Goal: Understand site structure: Understand site structure

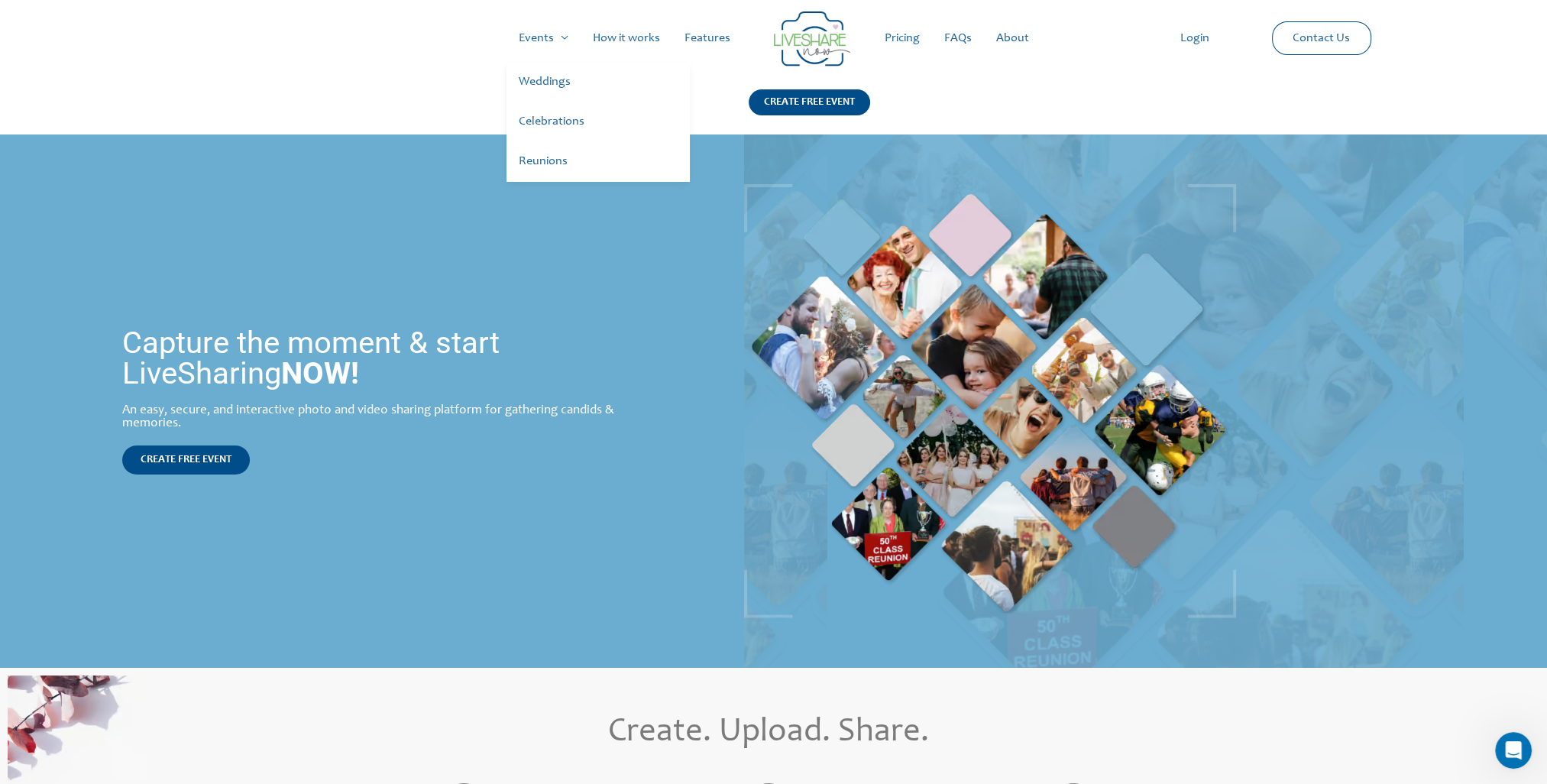
click at [555, 122] on link "Celebrations" at bounding box center [598, 122] width 183 height 39
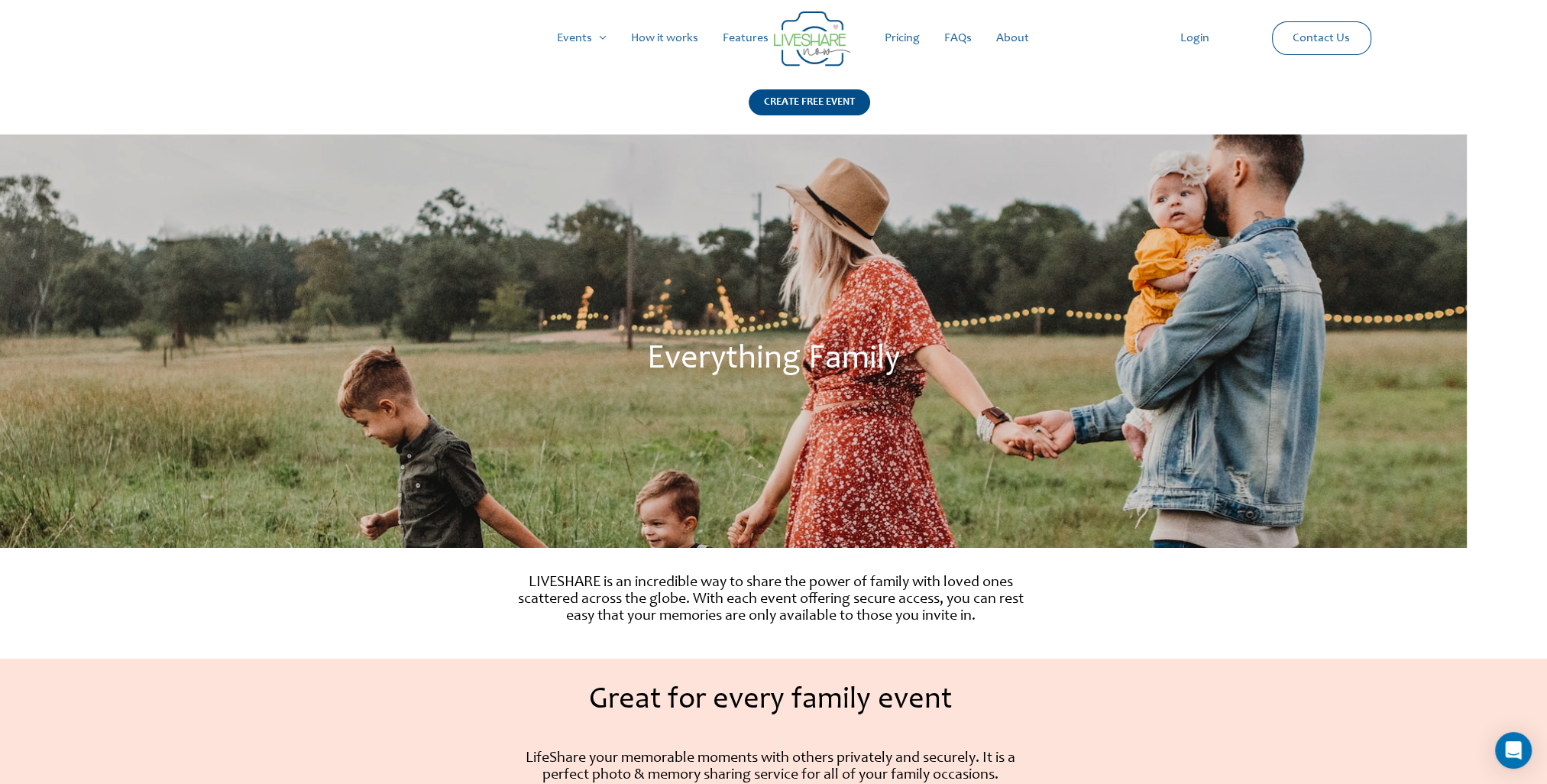
click at [651, 41] on link "How it works" at bounding box center [665, 39] width 92 height 49
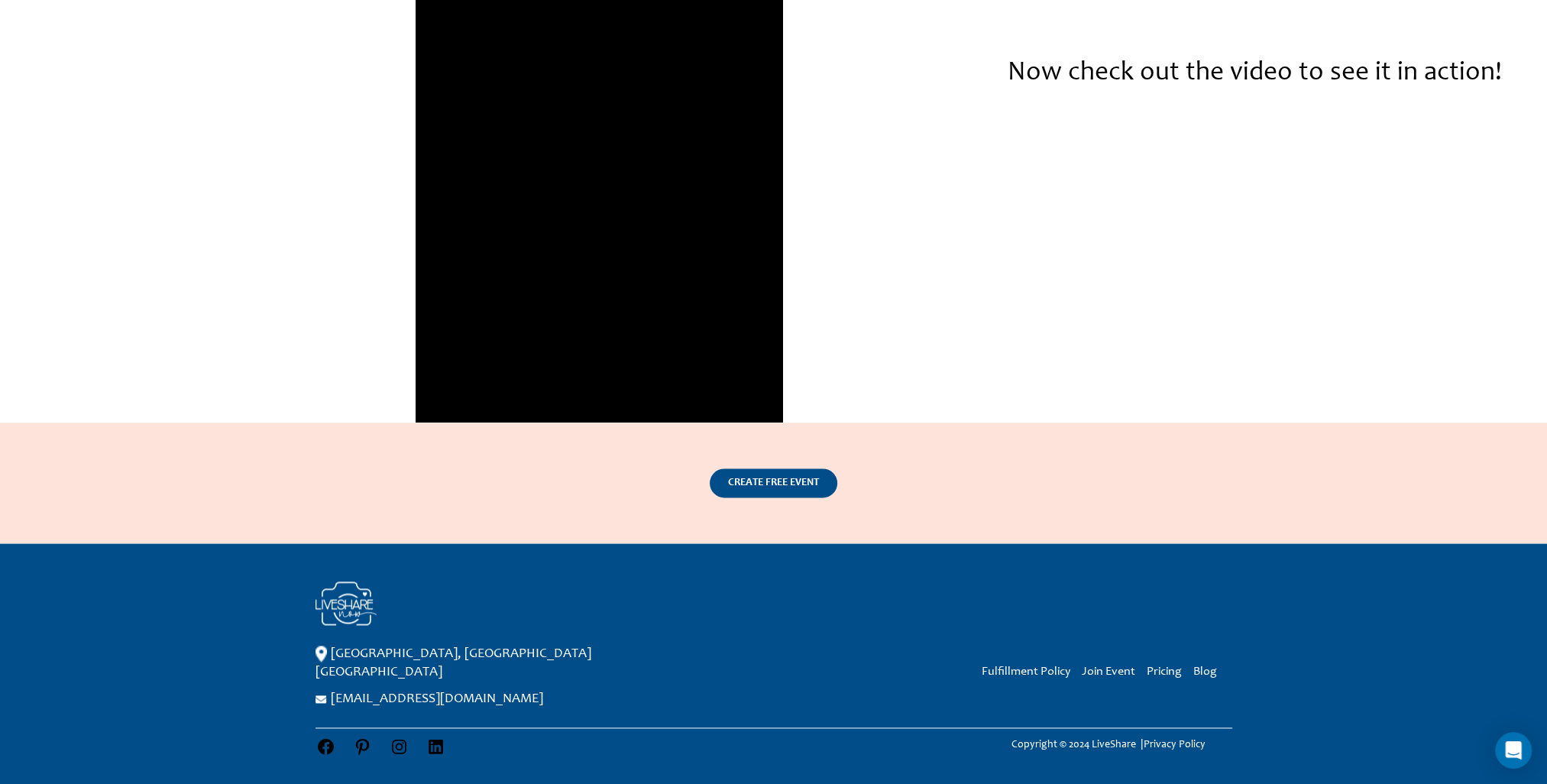
scroll to position [2181, 0]
